Goal: Navigation & Orientation: Find specific page/section

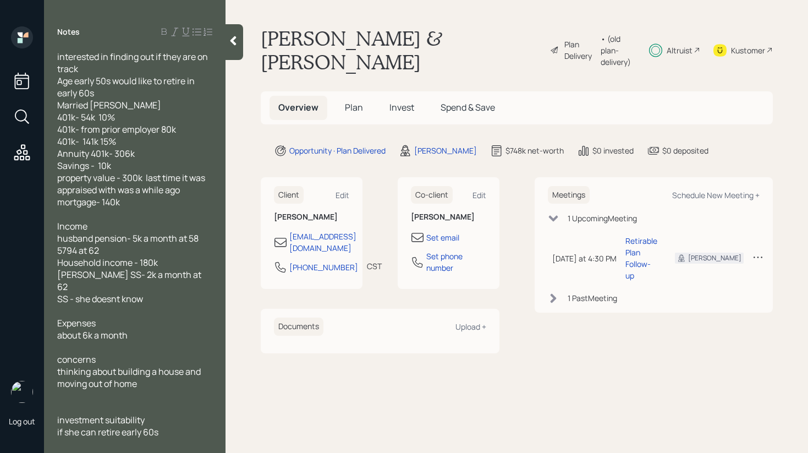
scroll to position [22, 0]
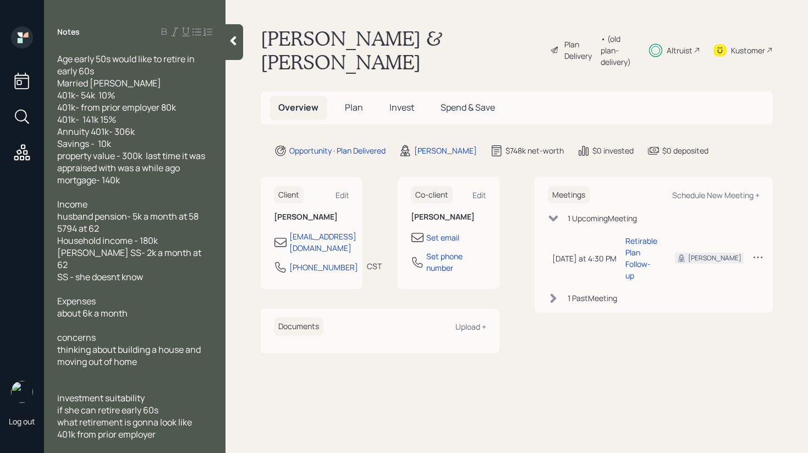
click at [236, 37] on icon at bounding box center [233, 40] width 6 height 9
